Goal: Task Accomplishment & Management: Complete application form

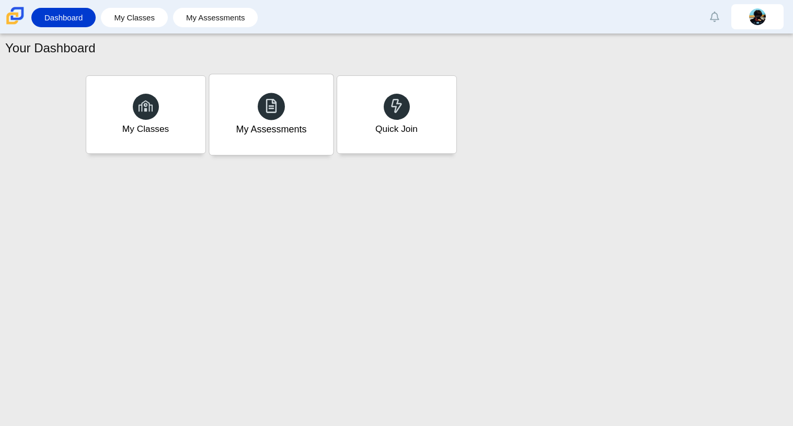
click at [274, 120] on div "My Assessments" at bounding box center [271, 114] width 124 height 81
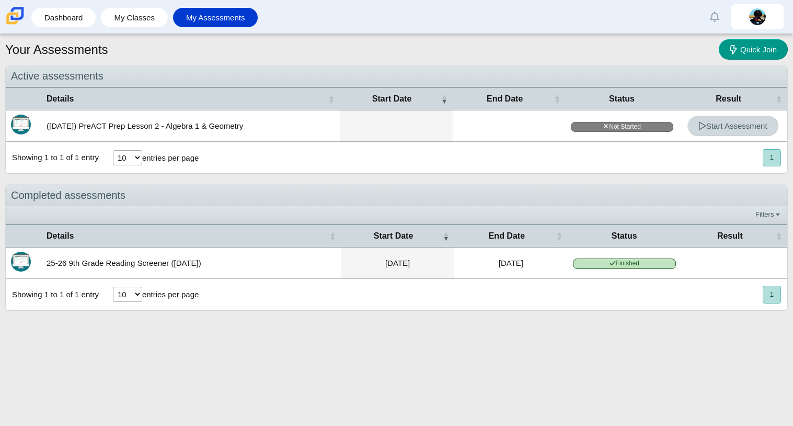
click at [738, 130] on link "Start Assessment" at bounding box center [733, 126] width 91 height 20
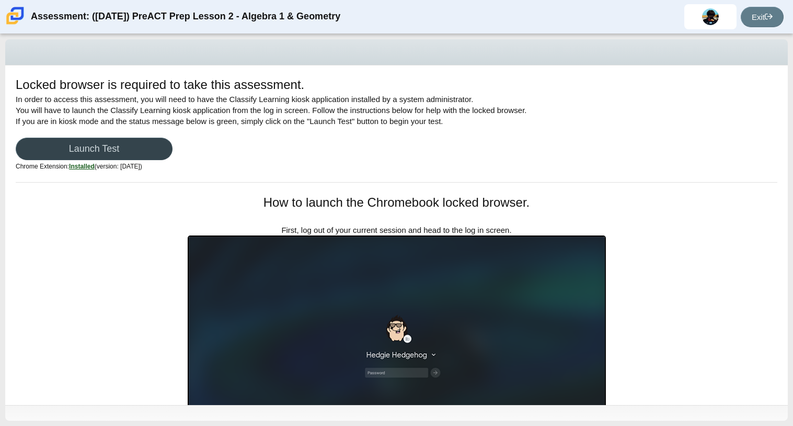
click at [124, 157] on link "Launch Test" at bounding box center [94, 149] width 157 height 22
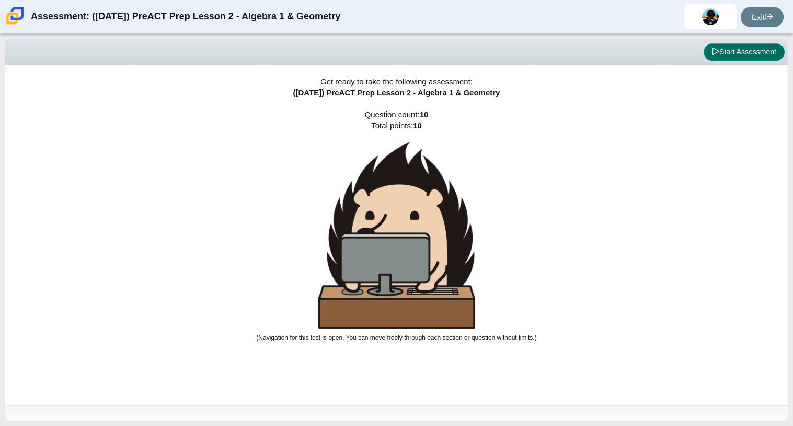
click at [772, 53] on button "Start Assessment" at bounding box center [744, 52] width 81 height 18
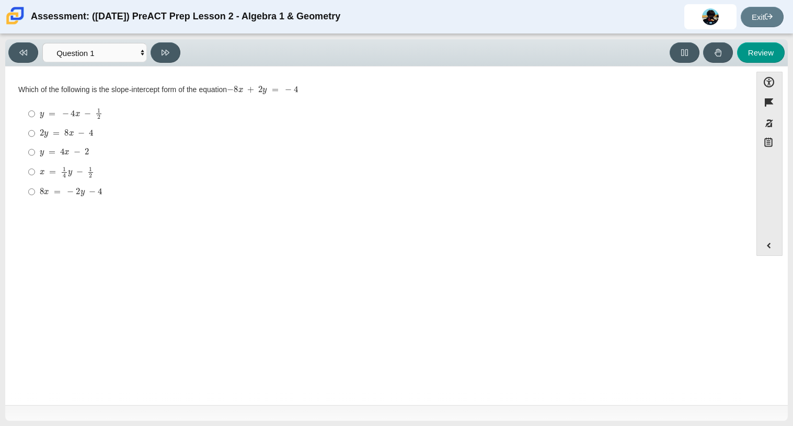
click at [43, 98] on div "Which of the following is the slope-intercept form of the equation − 8 x + 2 y …" at bounding box center [378, 144] width 720 height 118
click at [50, 88] on div "Which of the following is the slope-intercept form of the equation − 8 x + 2 y …" at bounding box center [378, 90] width 720 height 10
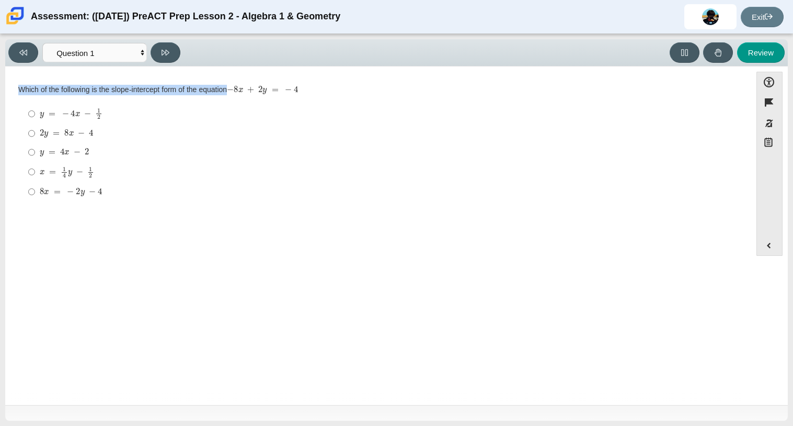
click at [50, 88] on div "Which of the following is the slope-intercept form of the equation − 8 x + 2 y …" at bounding box center [378, 90] width 720 height 10
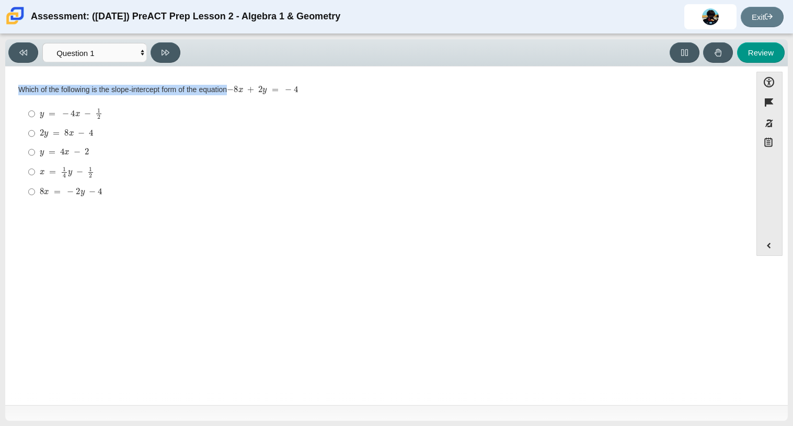
drag, startPoint x: 18, startPoint y: 92, endPoint x: 324, endPoint y: 94, distance: 305.9
click at [324, 94] on div "Which of the following is the slope-intercept form of the equation − 8 x + 2 y …" at bounding box center [378, 90] width 720 height 10
click at [306, 92] on div "Which of the following is the slope-intercept form of the equation − 8 x + 2 y …" at bounding box center [378, 90] width 720 height 10
drag, startPoint x: 305, startPoint y: 92, endPoint x: 212, endPoint y: 89, distance: 92.6
click at [212, 89] on div "Which of the following is the slope-intercept form of the equation − 8 x + 2 y …" at bounding box center [378, 90] width 720 height 10
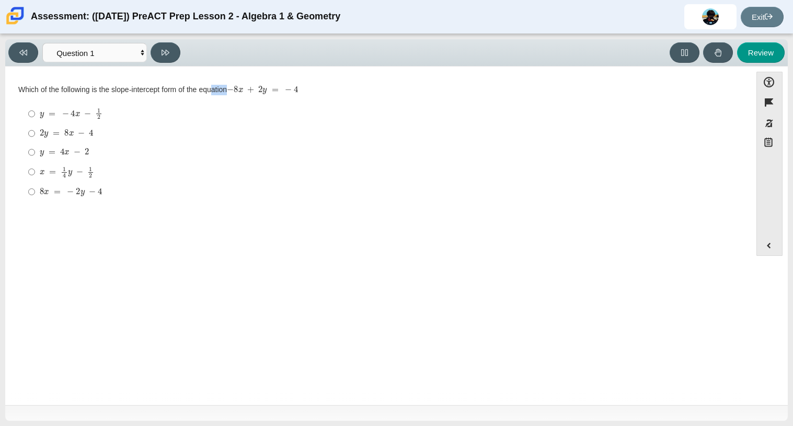
click at [253, 88] on mjx-c "Assessment items" at bounding box center [250, 90] width 7 height 6
click at [141, 55] on select "Questions Question 1 Question 2 Question 3 Question 4 Question 5 Question 6 Que…" at bounding box center [94, 52] width 105 height 19
click at [42, 43] on select "Questions Question 1 Question 2 Question 3 Question 4 Question 5 Question 6 Que…" at bounding box center [94, 52] width 105 height 19
click at [140, 54] on select "Questions Question 1 Question 2 Question 3 Question 4 Question 5 Question 6 Que…" at bounding box center [94, 52] width 105 height 19
select select "bbf5d072-3e0b-44c4-9a12-6e7c9033f65b"
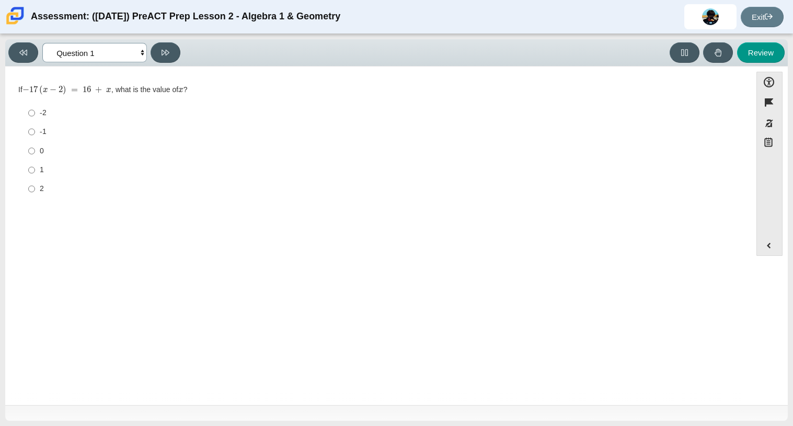
click at [42, 43] on select "Questions Question 1 Question 2 Question 3 Question 4 Question 5 Question 6 Que…" at bounding box center [94, 52] width 105 height 19
click at [42, 121] on mjx-container "y = − 4 x − 1 2" at bounding box center [71, 113] width 63 height 20
click at [35, 121] on input "y = − 4 x − 1 2 y = − 4 x − 1 2" at bounding box center [31, 114] width 7 height 20
radio input "true"
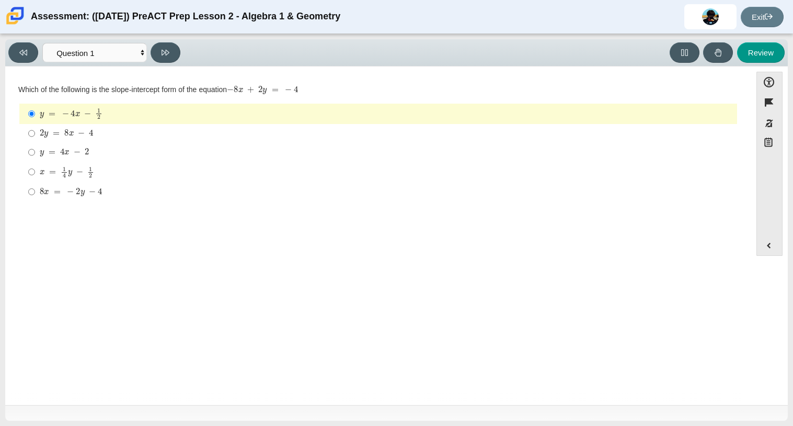
click at [64, 139] on mjx-container "2 y = 8 x − 4" at bounding box center [67, 132] width 54 height 20
click at [35, 139] on input "2 y = 8 x − 4 2 y = 8 x − 4" at bounding box center [31, 133] width 7 height 19
radio input "true"
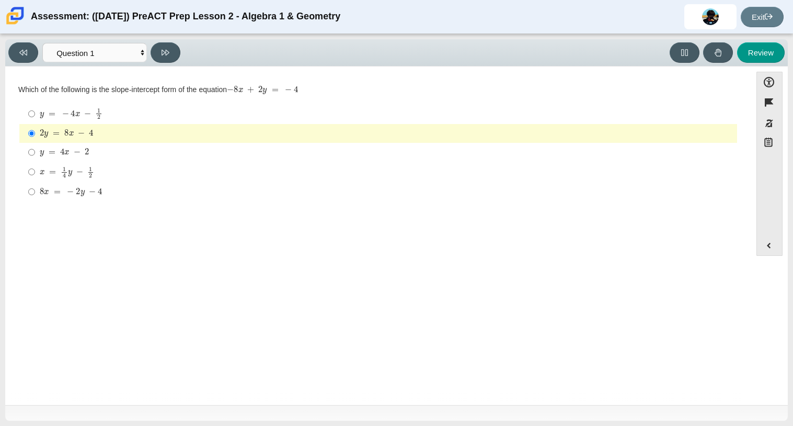
click at [81, 157] on mjx-container "y = 4 x − 2" at bounding box center [64, 151] width 49 height 20
click at [35, 157] on input "y = 4 x − 2 y = 4 x − 2" at bounding box center [31, 152] width 7 height 19
radio input "true"
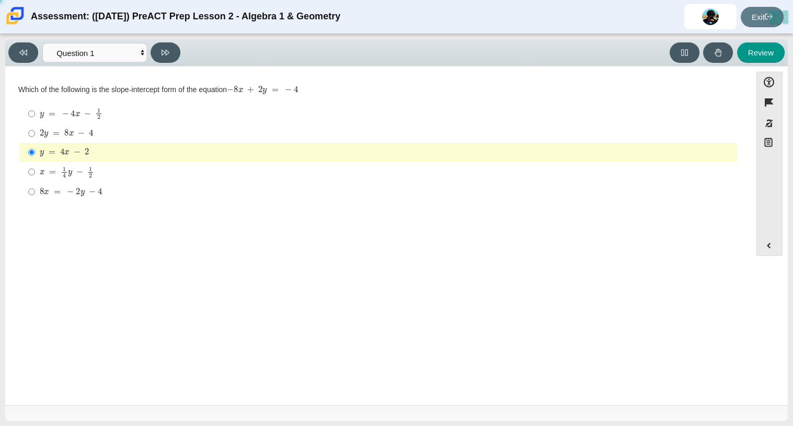
click at [84, 124] on mjx-container "2 y = 8 x − 4" at bounding box center [67, 132] width 54 height 20
click at [35, 124] on input "2 y = 8 x − 4 2 y = 8 x − 4" at bounding box center [31, 133] width 7 height 19
radio input "true"
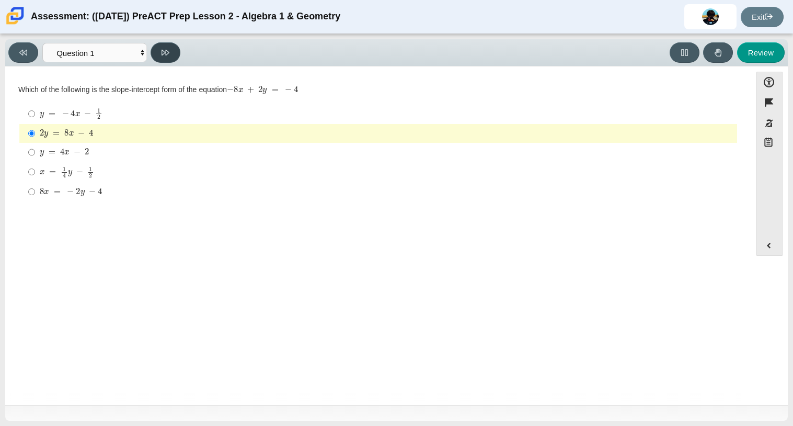
click at [163, 54] on icon at bounding box center [166, 53] width 8 height 6
select select "ed62e223-81bd-4cbf-ab48-ab975844bd1f"
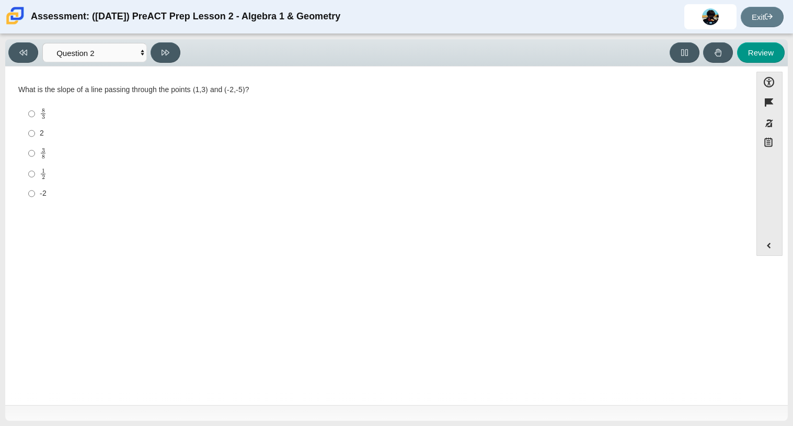
click at [36, 87] on div "What is the slope of a line passing through the points (1,3) and (-2,-5)?" at bounding box center [378, 90] width 720 height 10
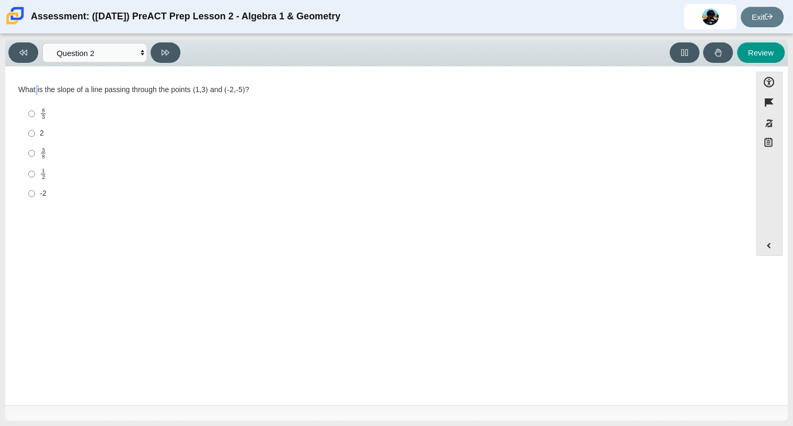
click at [36, 87] on div "What is the slope of a line passing through the points (1,3) and (-2,-5)?" at bounding box center [378, 90] width 720 height 10
click at [264, 155] on div "3 8" at bounding box center [386, 153] width 693 height 12
click at [35, 155] on input "3 8 3 eighths" at bounding box center [31, 153] width 7 height 20
radio input "true"
